Goal: Complete application form: Complete application form

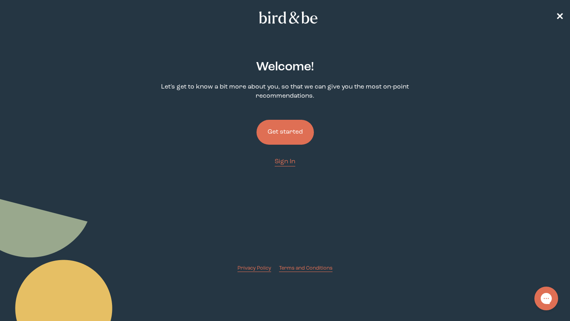
click at [298, 137] on button "Get started" at bounding box center [284, 132] width 57 height 25
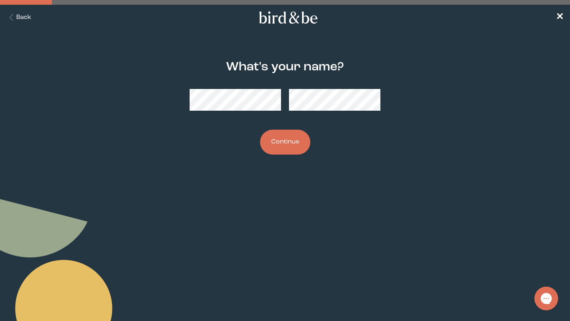
click at [290, 140] on button "Continue" at bounding box center [285, 142] width 50 height 25
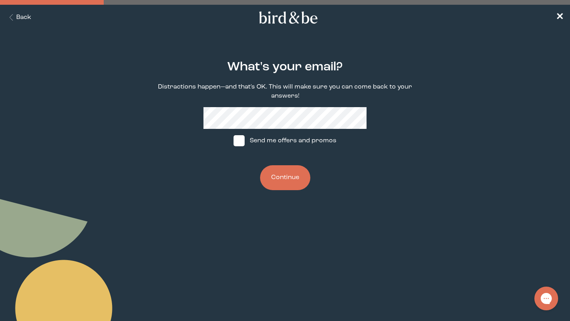
click at [295, 186] on button "Continue" at bounding box center [285, 177] width 50 height 25
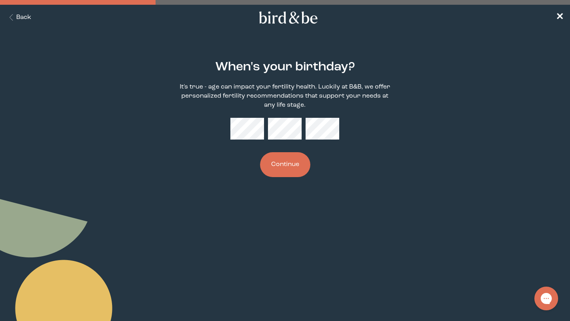
click at [279, 167] on button "Continue" at bounding box center [285, 164] width 50 height 25
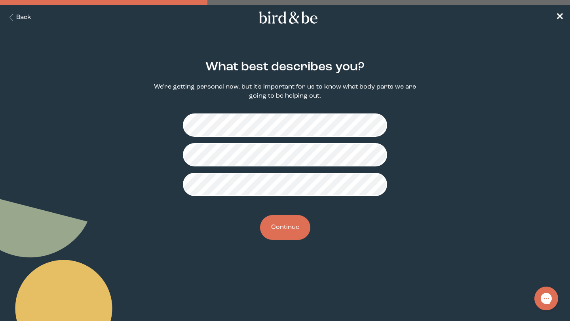
click at [279, 238] on button "Continue" at bounding box center [285, 227] width 50 height 25
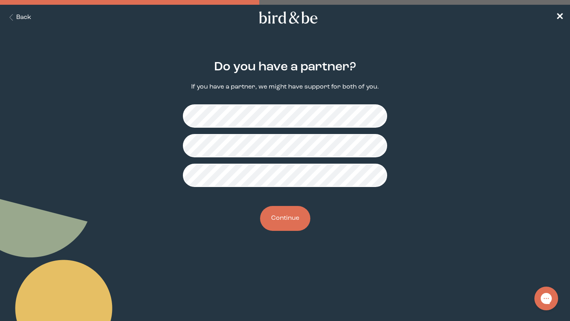
click at [287, 216] on button "Continue" at bounding box center [285, 218] width 50 height 25
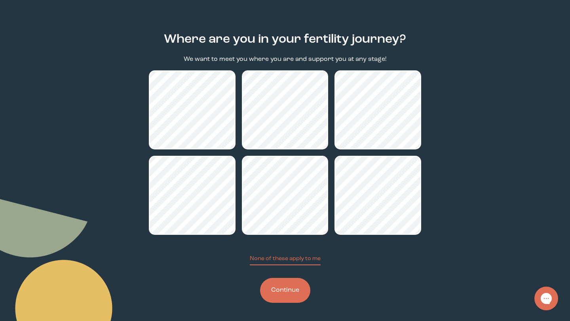
scroll to position [28, 0]
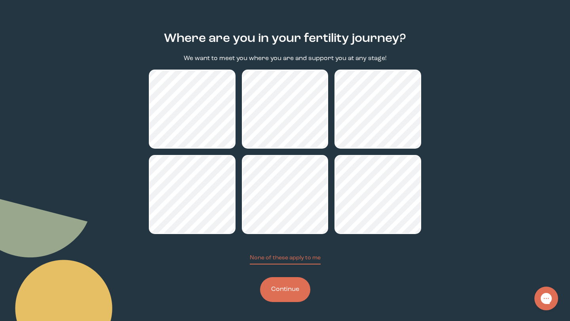
click at [281, 294] on button "Continue" at bounding box center [285, 289] width 50 height 25
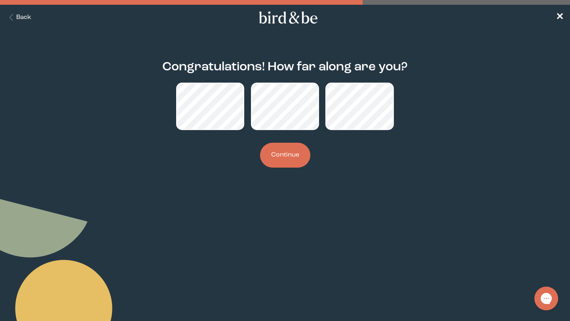
click at [275, 156] on button "Continue" at bounding box center [285, 155] width 50 height 25
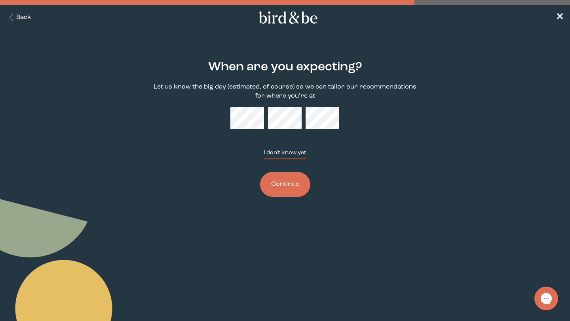
click at [298, 154] on button "I don't know yet" at bounding box center [285, 154] width 43 height 11
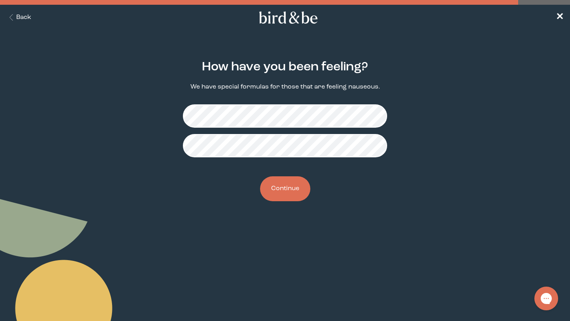
click at [290, 190] on button "Continue" at bounding box center [285, 189] width 50 height 25
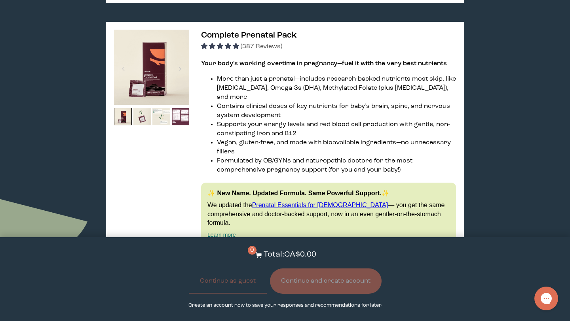
scroll to position [456, 0]
